Goal: Find specific page/section: Find specific page/section

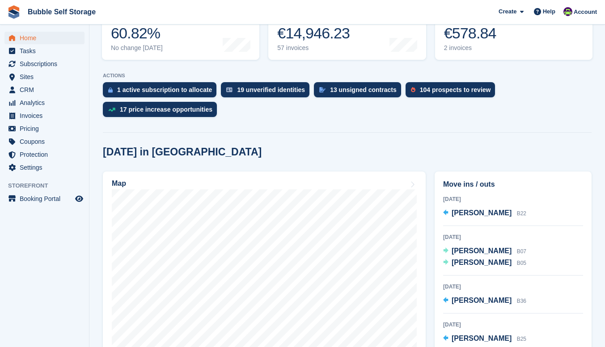
scroll to position [179, 0]
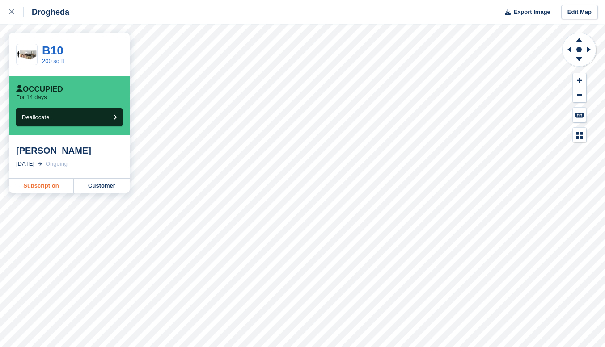
click at [54, 191] on link "Subscription" at bounding box center [41, 186] width 65 height 14
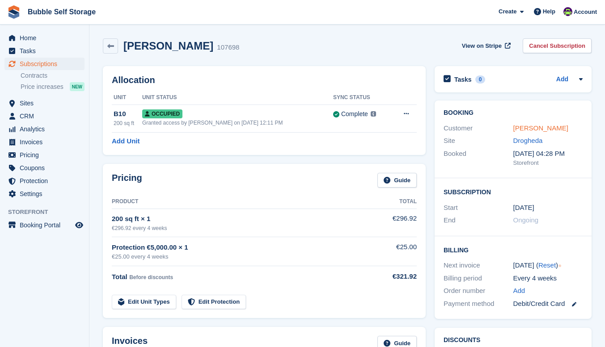
click at [533, 128] on link "Suzanne Shields" at bounding box center [540, 128] width 55 height 8
